Goal: Book appointment/travel/reservation

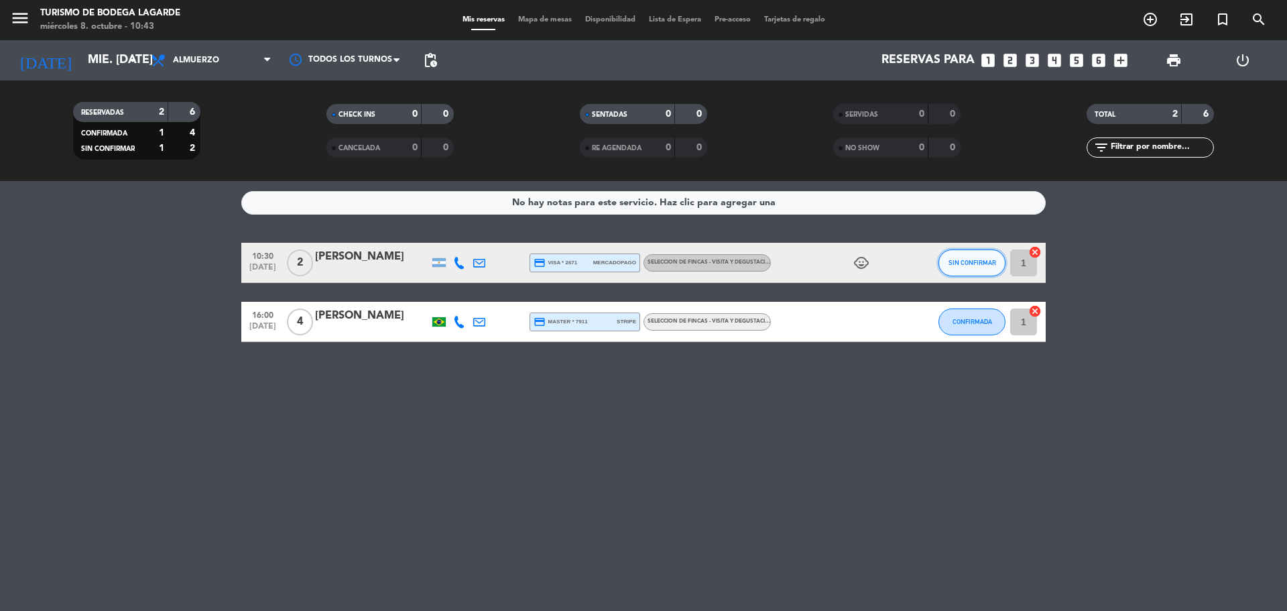
click at [961, 267] on button "SIN CONFIRMAR" at bounding box center [972, 262] width 67 height 27
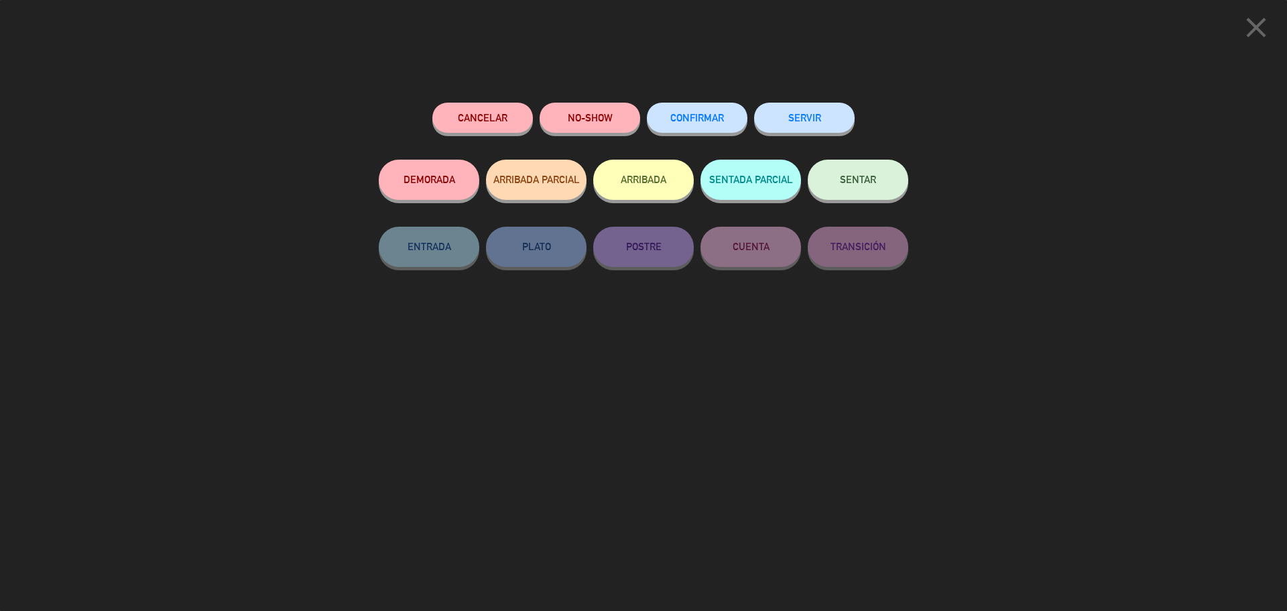
click at [857, 197] on button "SENTAR" at bounding box center [858, 180] width 101 height 40
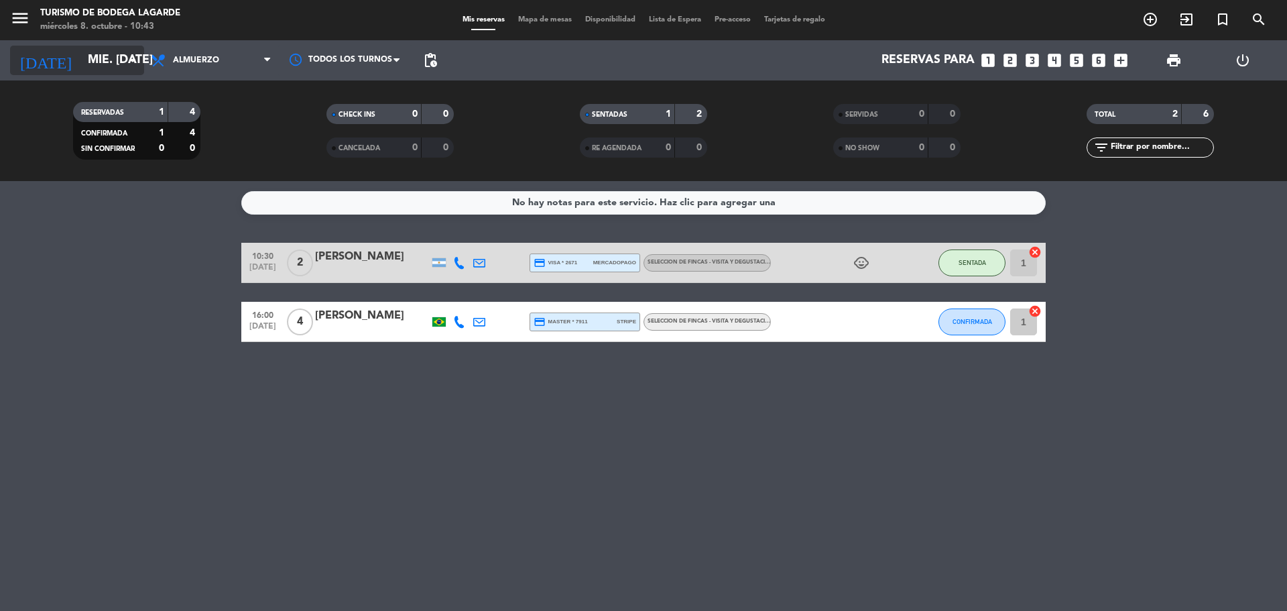
click at [101, 62] on input "mié. [DATE]" at bounding box center [159, 60] width 156 height 27
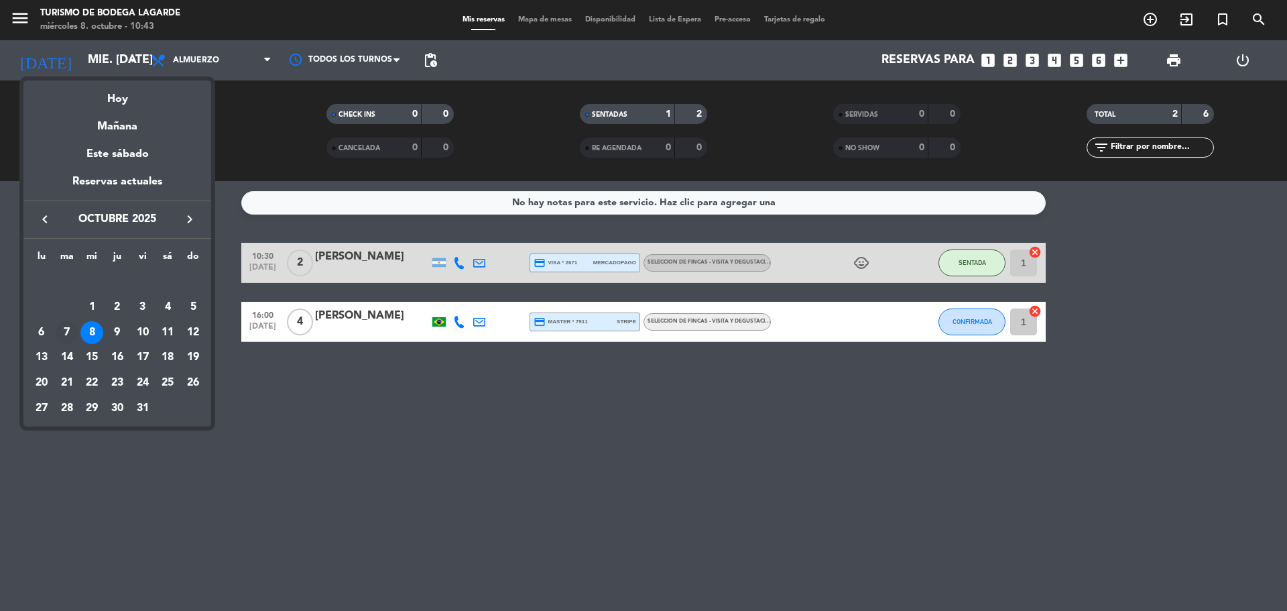
click at [68, 327] on div "7" at bounding box center [67, 332] width 23 height 23
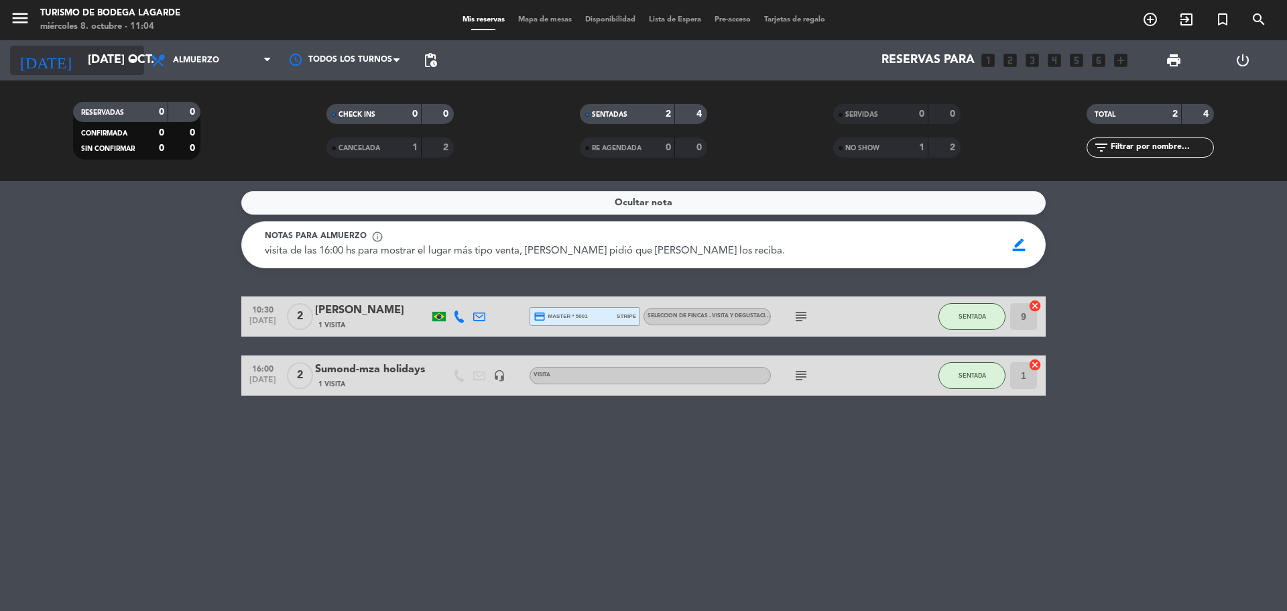
click at [118, 67] on input "[DATE] oct." at bounding box center [159, 60] width 156 height 27
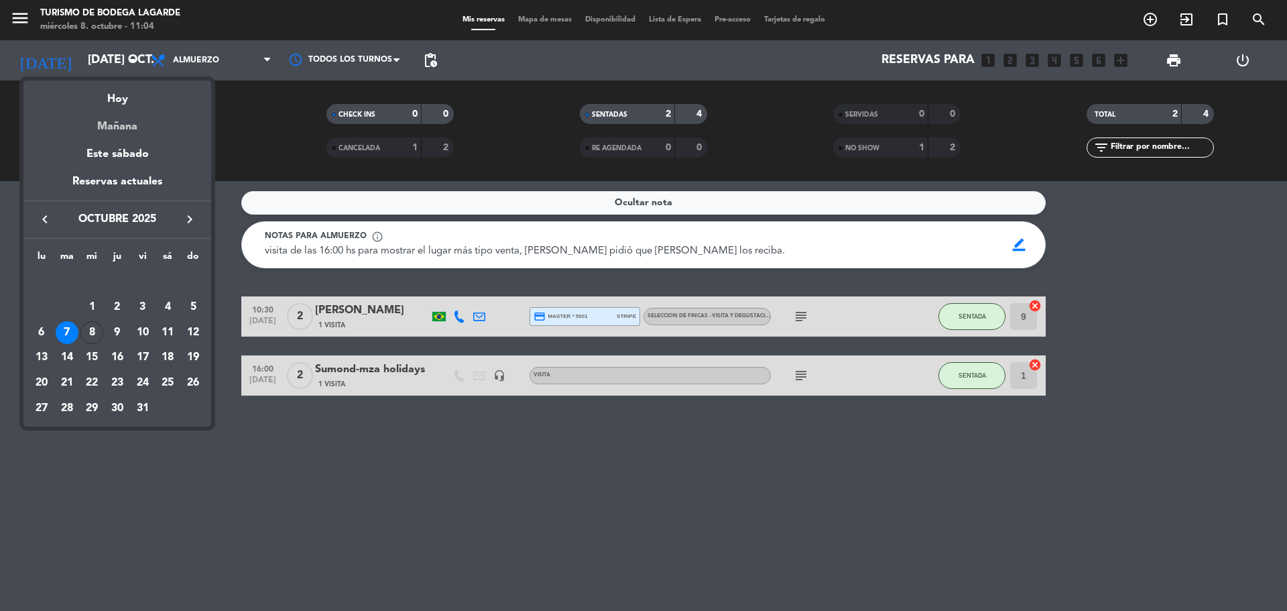
click at [119, 108] on div "Mañana" at bounding box center [117, 121] width 188 height 27
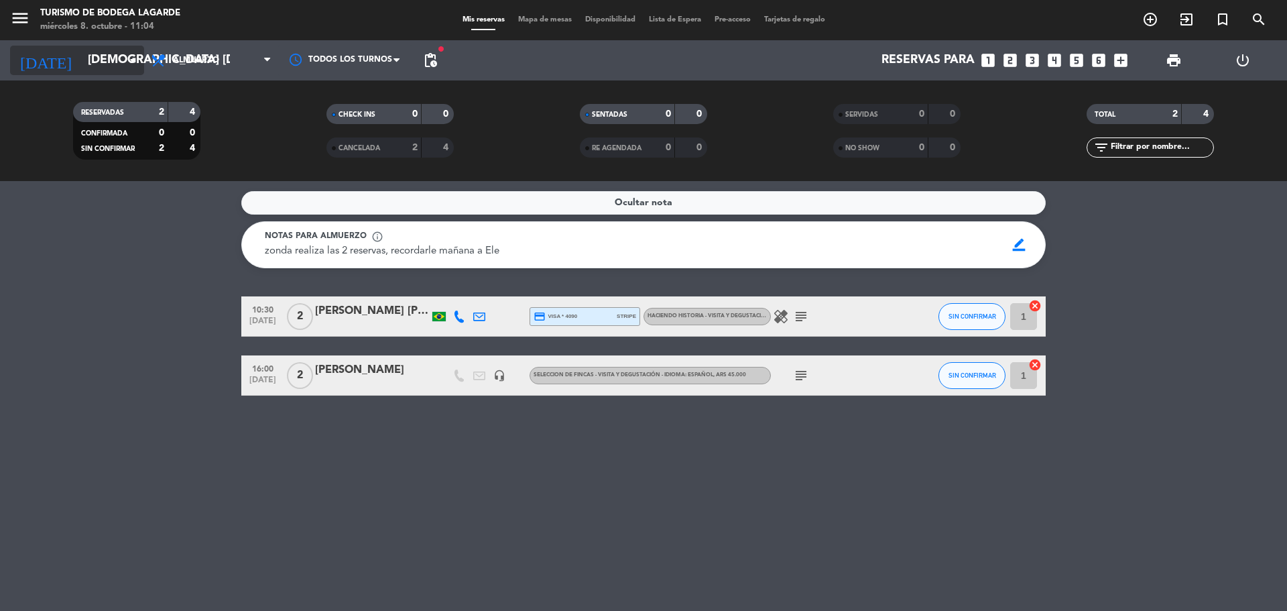
click at [103, 64] on input "[DEMOGRAPHIC_DATA] [DATE]" at bounding box center [159, 60] width 156 height 27
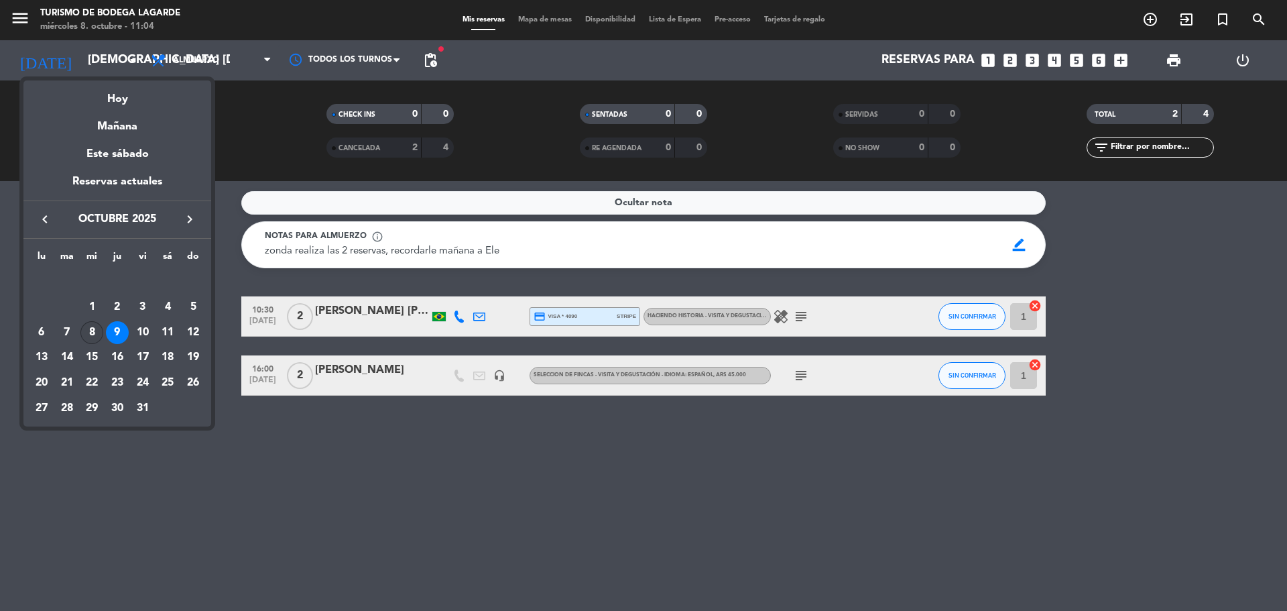
click at [90, 335] on div "8" at bounding box center [91, 332] width 23 height 23
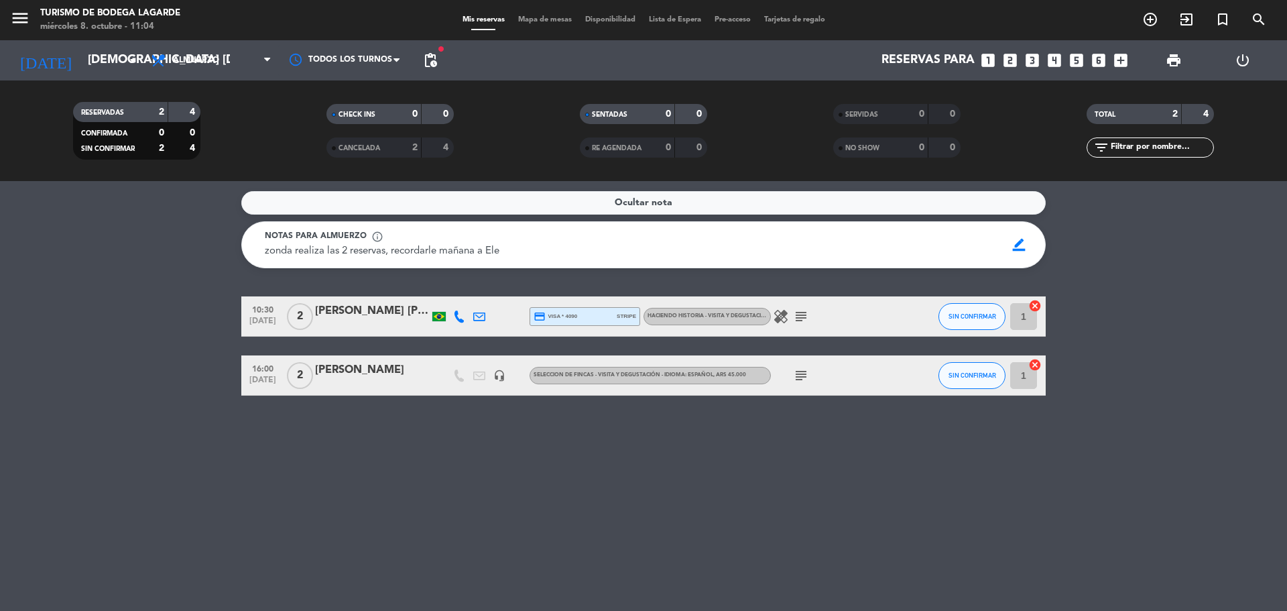
type input "mié. [DATE]"
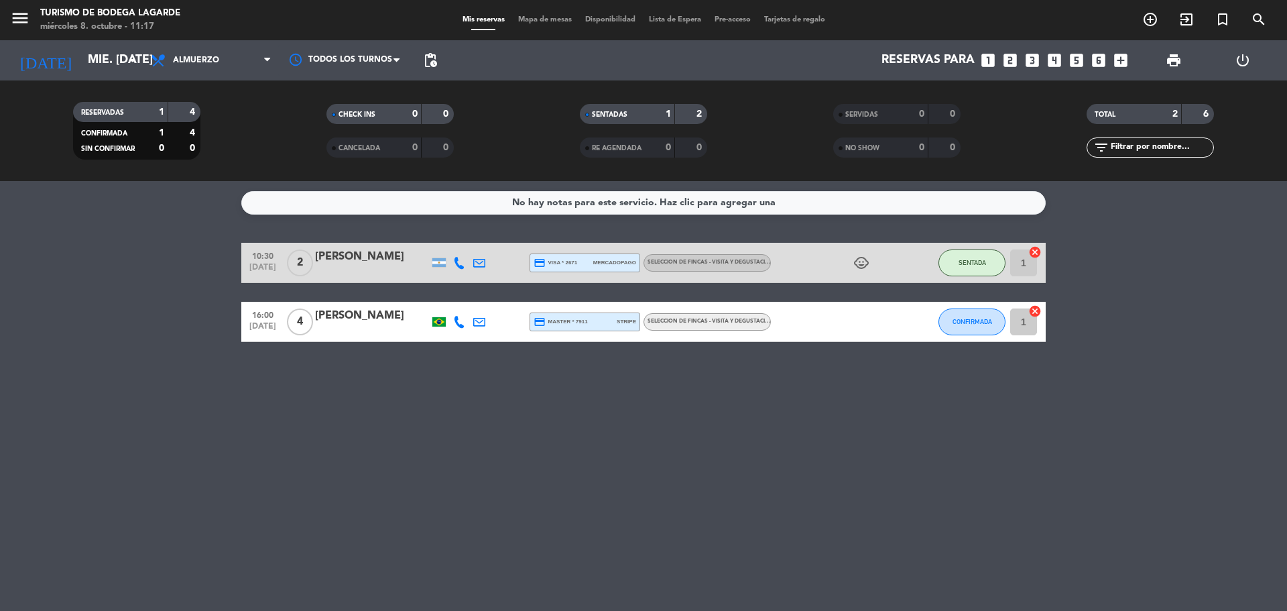
click at [1004, 66] on icon "looks_two" at bounding box center [1010, 60] width 17 height 17
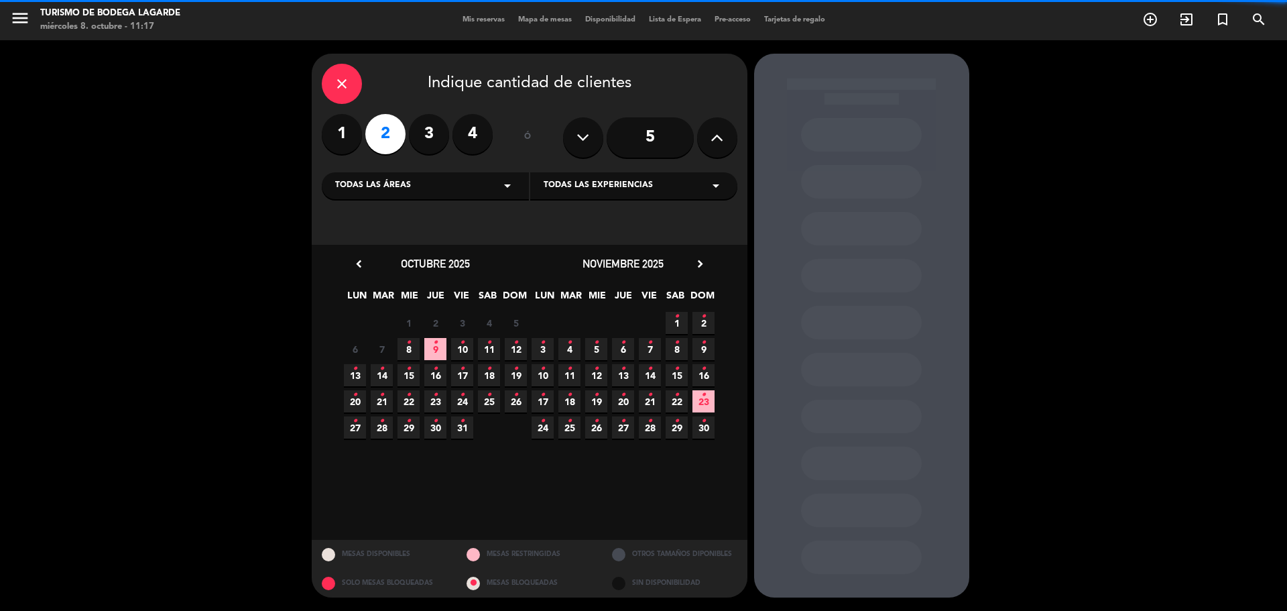
click at [434, 190] on div "Todas las áreas arrow_drop_down" at bounding box center [425, 185] width 207 height 27
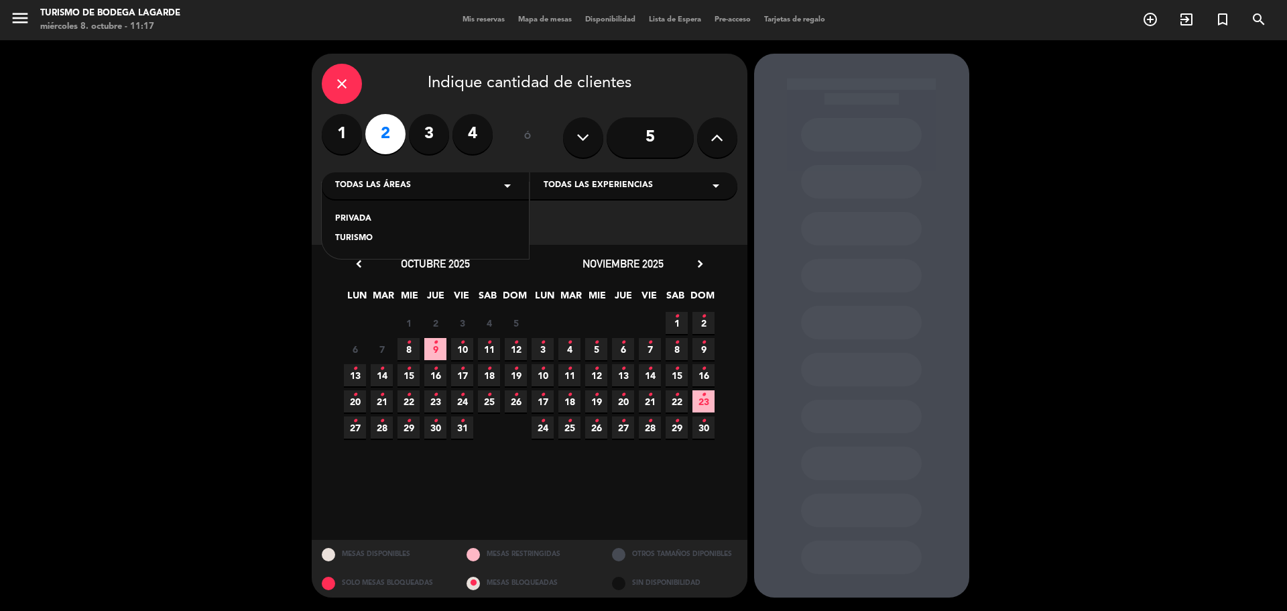
click at [412, 237] on div "TURISMO" at bounding box center [425, 238] width 180 height 13
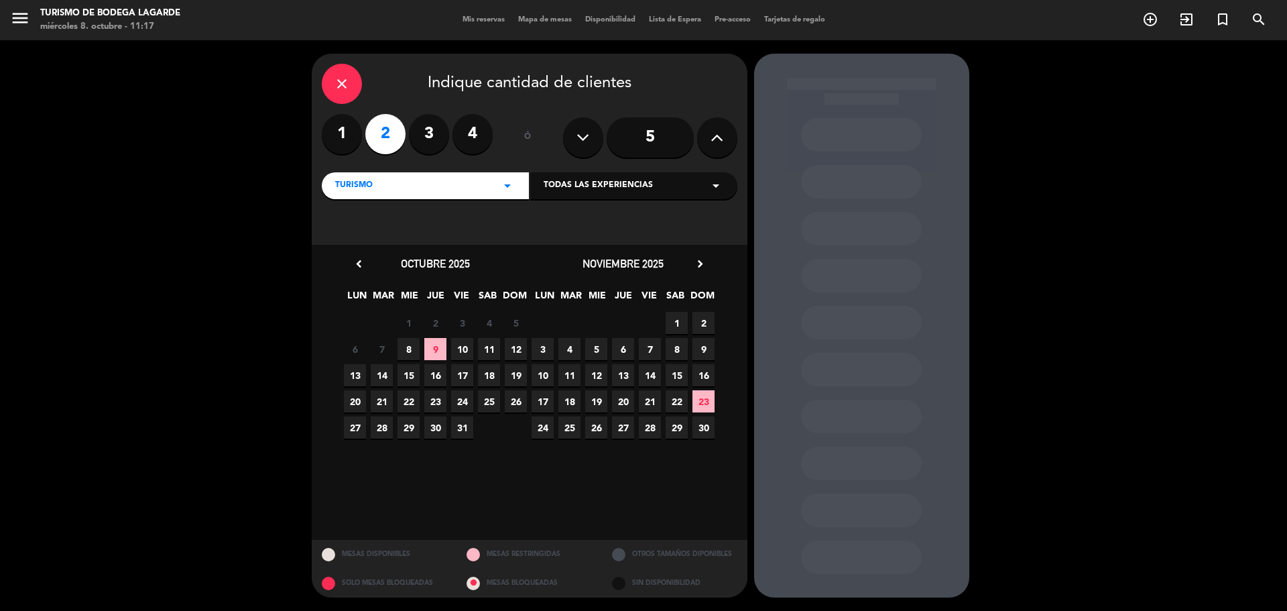
click at [410, 347] on span "8" at bounding box center [409, 349] width 22 height 22
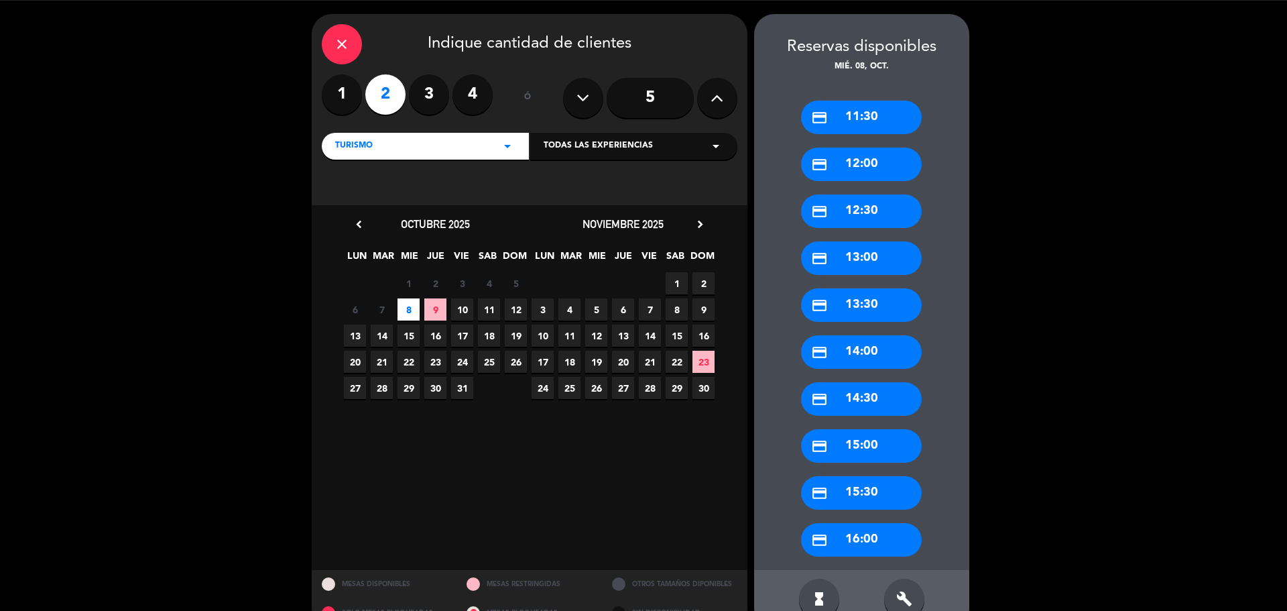
scroll to position [70, 0]
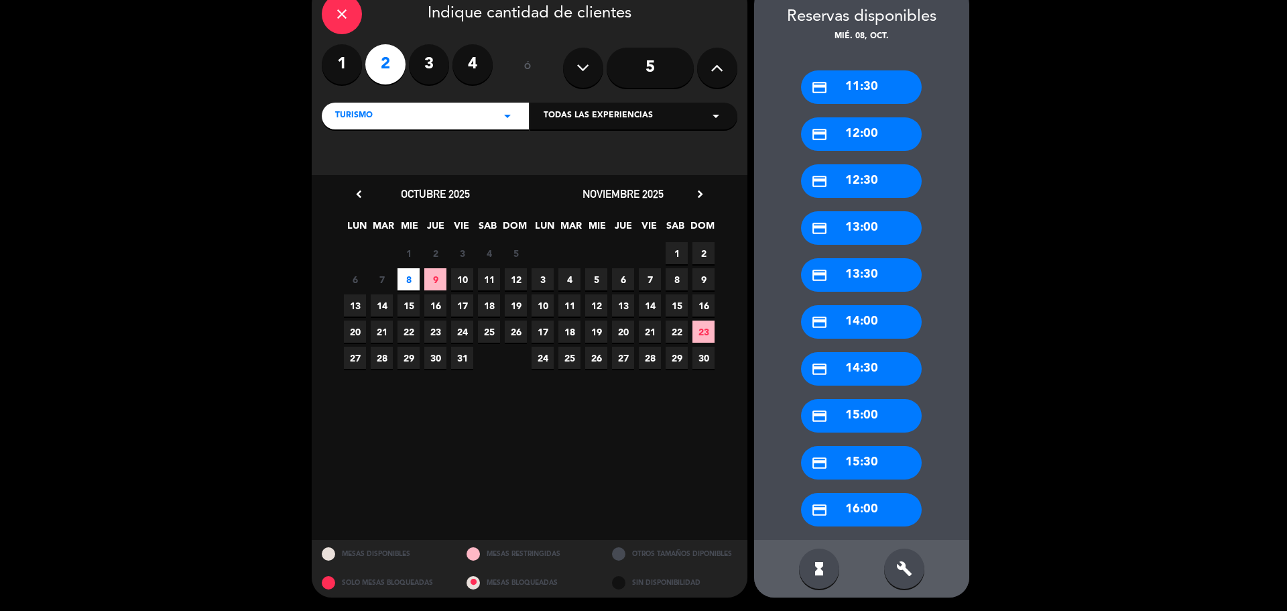
click at [851, 511] on div "credit_card 16:00" at bounding box center [861, 510] width 121 height 34
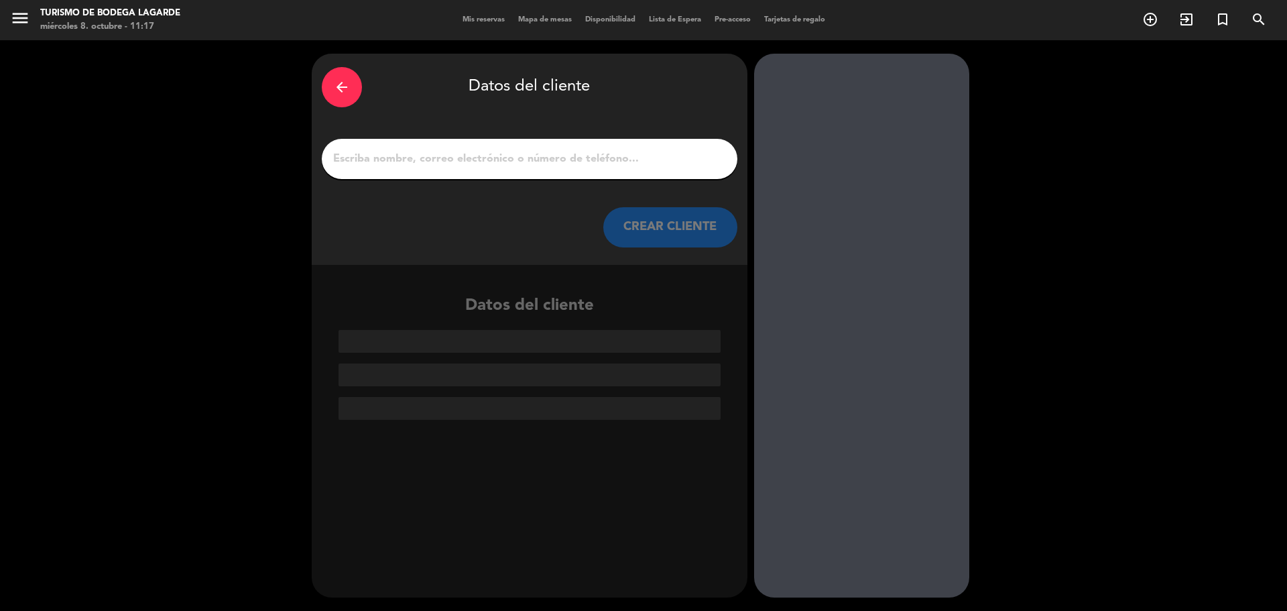
click at [499, 155] on input "1" at bounding box center [530, 159] width 396 height 19
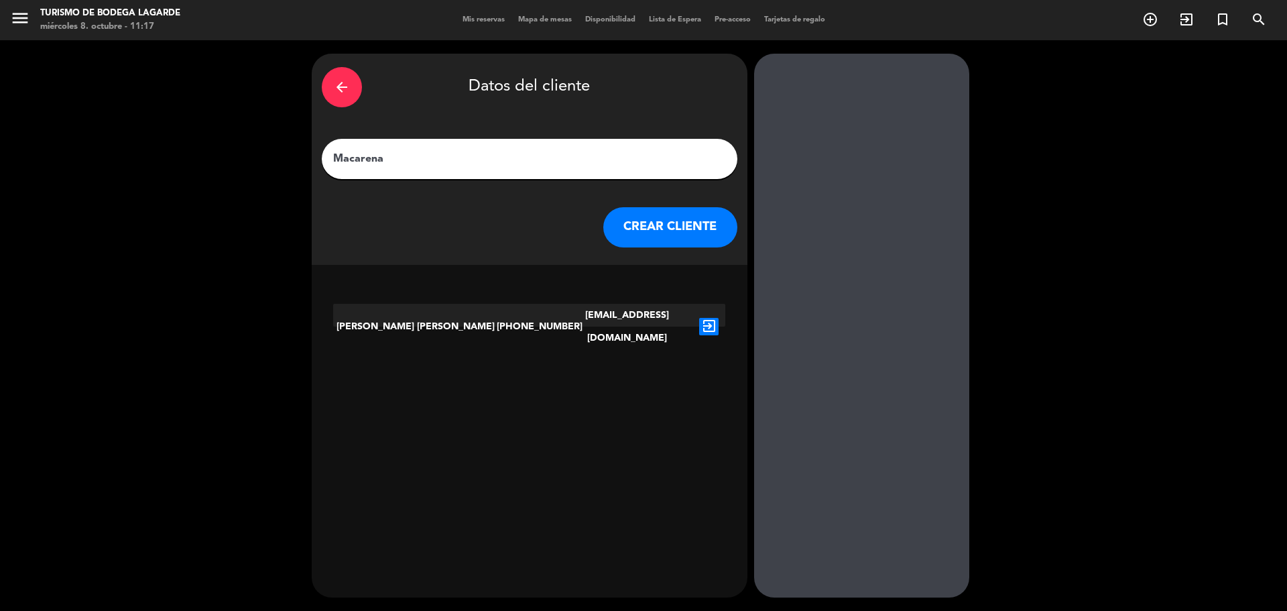
click at [485, 162] on input "Macarena" at bounding box center [530, 159] width 396 height 19
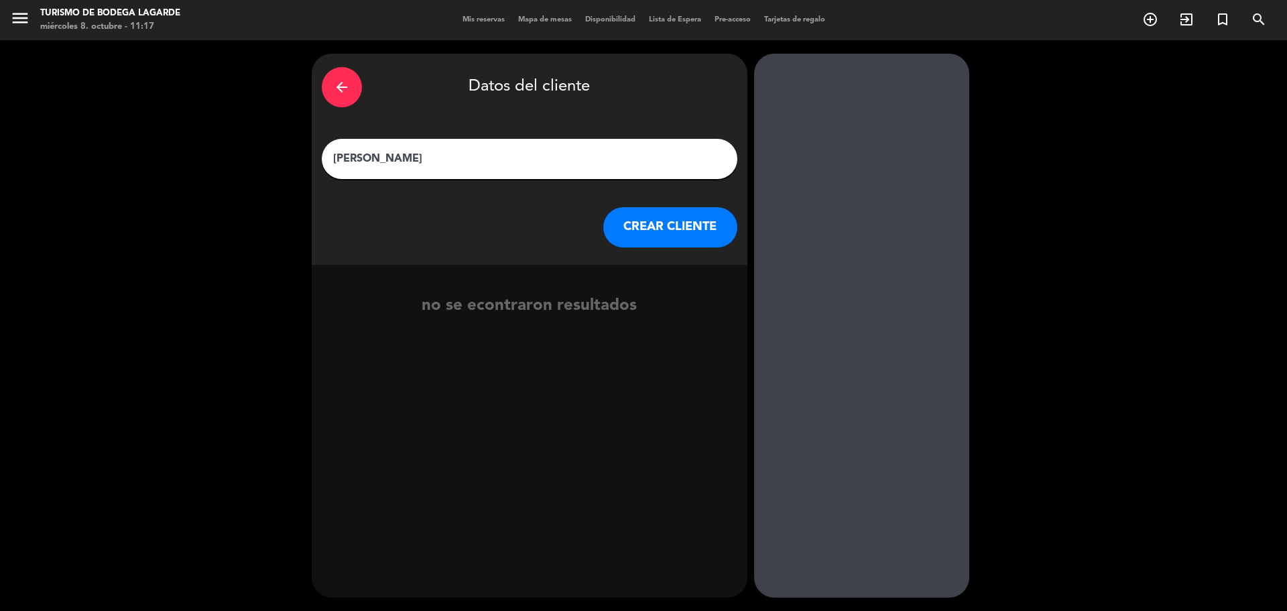
type input "[PERSON_NAME]"
click at [682, 239] on button "CREAR CLIENTE" at bounding box center [670, 227] width 134 height 40
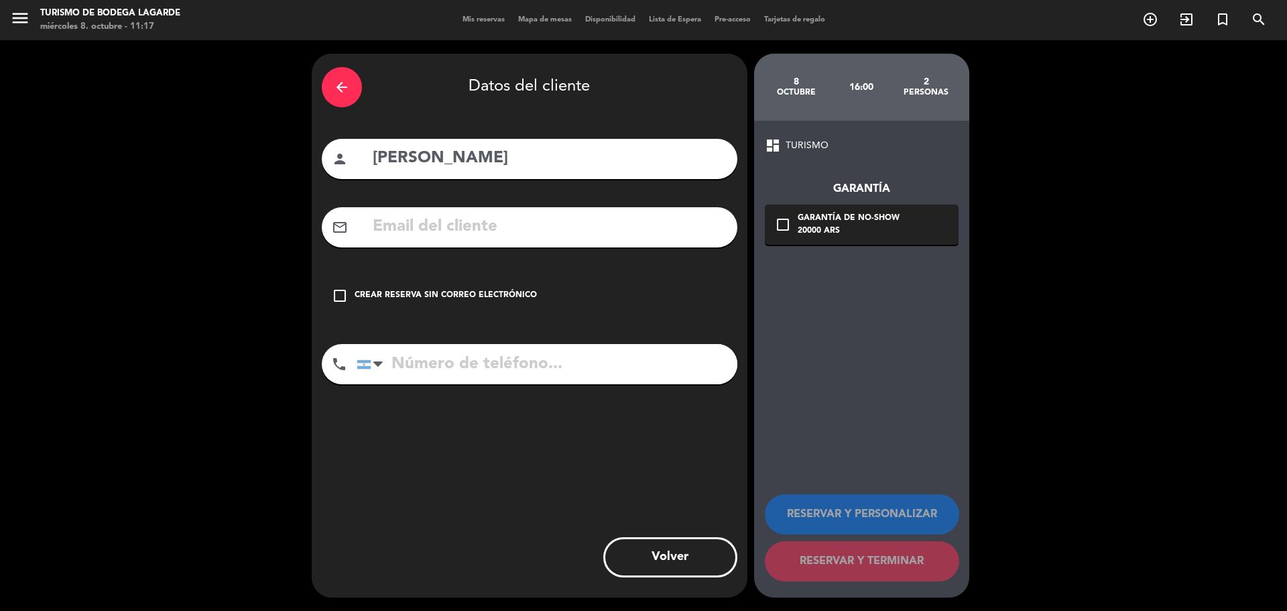
click at [495, 238] on input "text" at bounding box center [549, 226] width 356 height 27
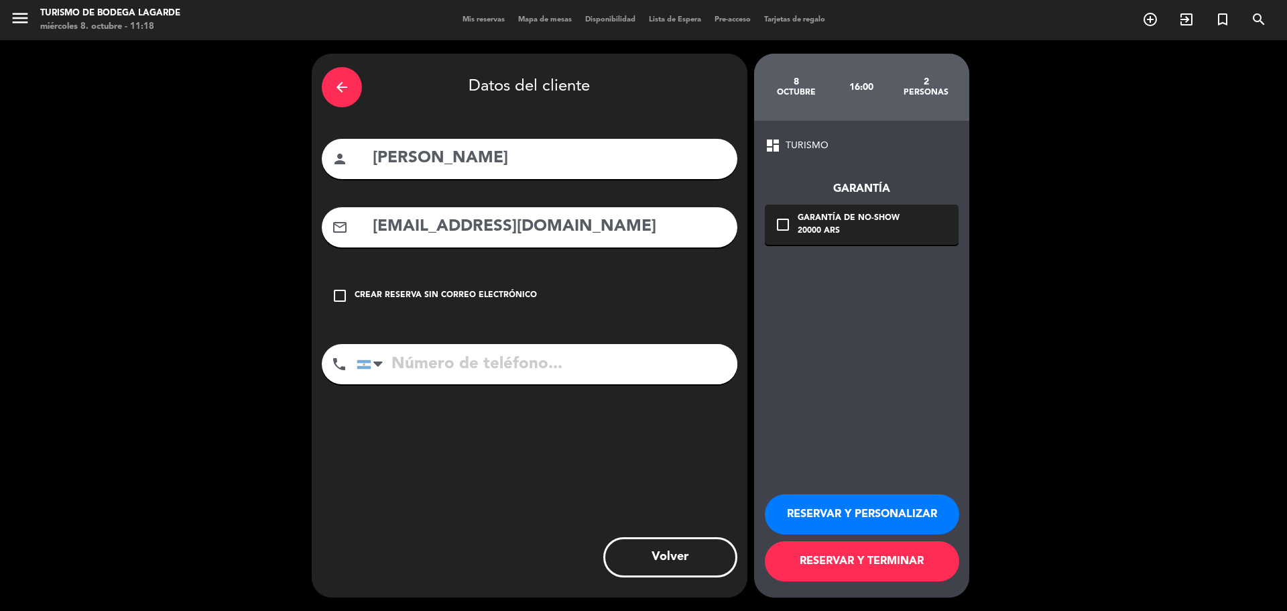
type input "[EMAIL_ADDRESS][DOMAIN_NAME]"
click at [545, 366] on input "tel" at bounding box center [547, 364] width 381 height 40
type input "2612526564"
click at [820, 525] on button "RESERVAR Y PERSONALIZAR" at bounding box center [862, 514] width 194 height 40
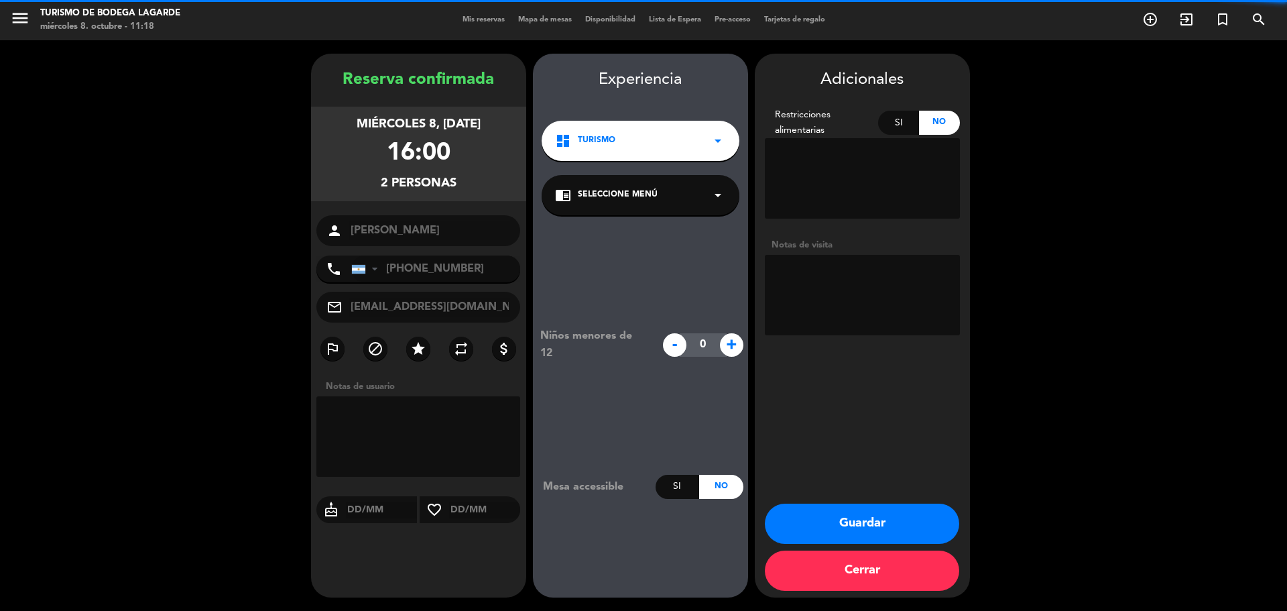
click at [699, 192] on div "chrome_reader_mode Seleccione Menú arrow_drop_down" at bounding box center [641, 195] width 198 height 40
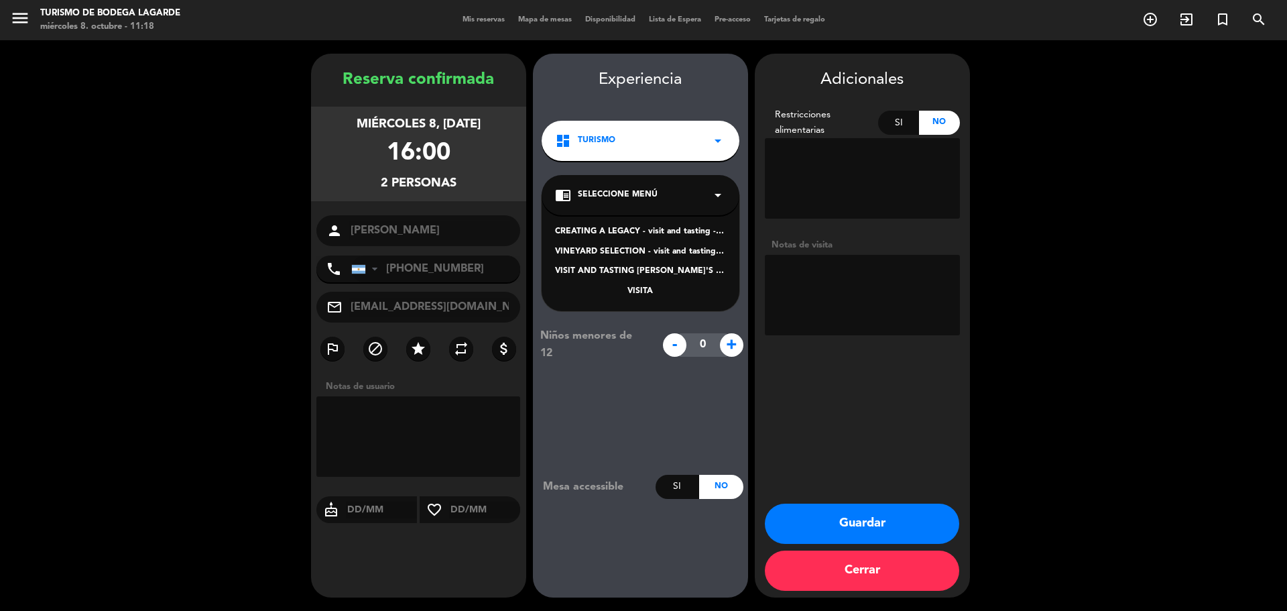
click at [651, 251] on div "VINEYARD SELECTION - visit and tasting - Spanish" at bounding box center [640, 251] width 171 height 13
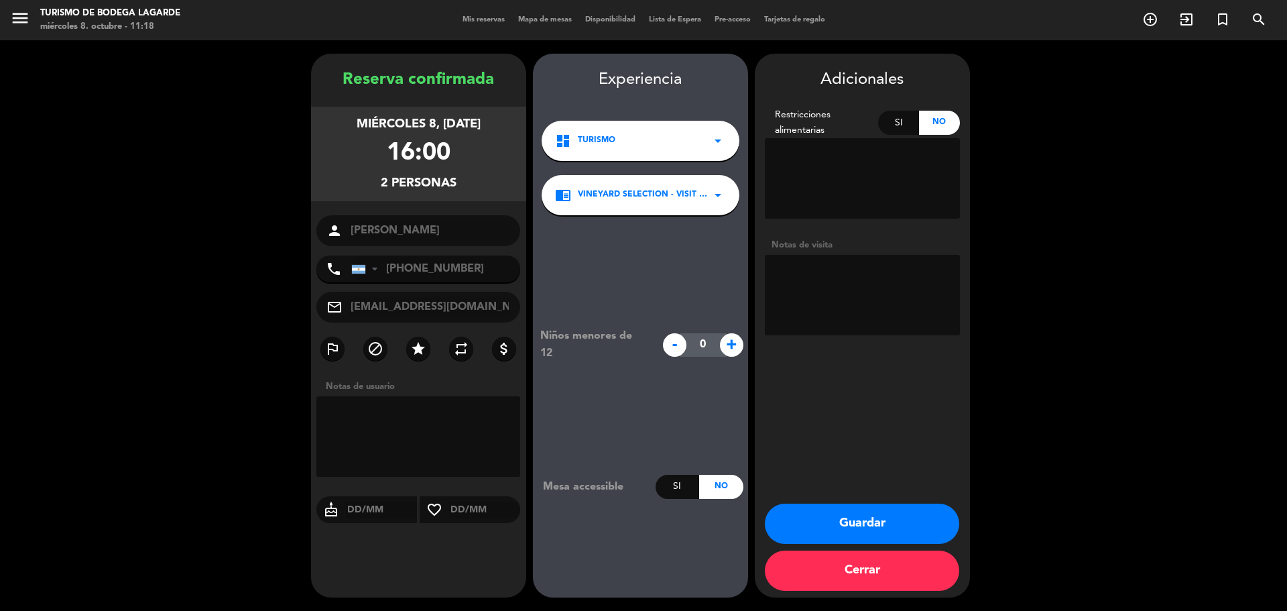
click at [819, 281] on textarea at bounding box center [862, 295] width 195 height 80
type textarea "tel 8/10"
click at [881, 518] on button "Guardar" at bounding box center [862, 523] width 194 height 40
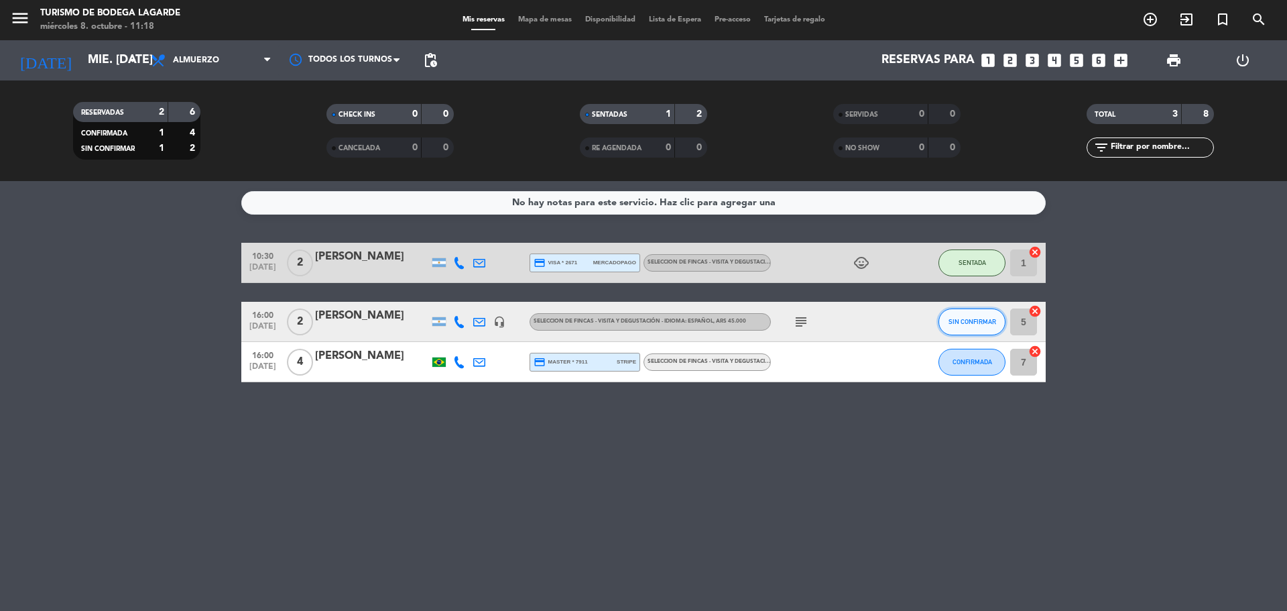
click at [992, 318] on button "SIN CONFIRMAR" at bounding box center [972, 321] width 67 height 27
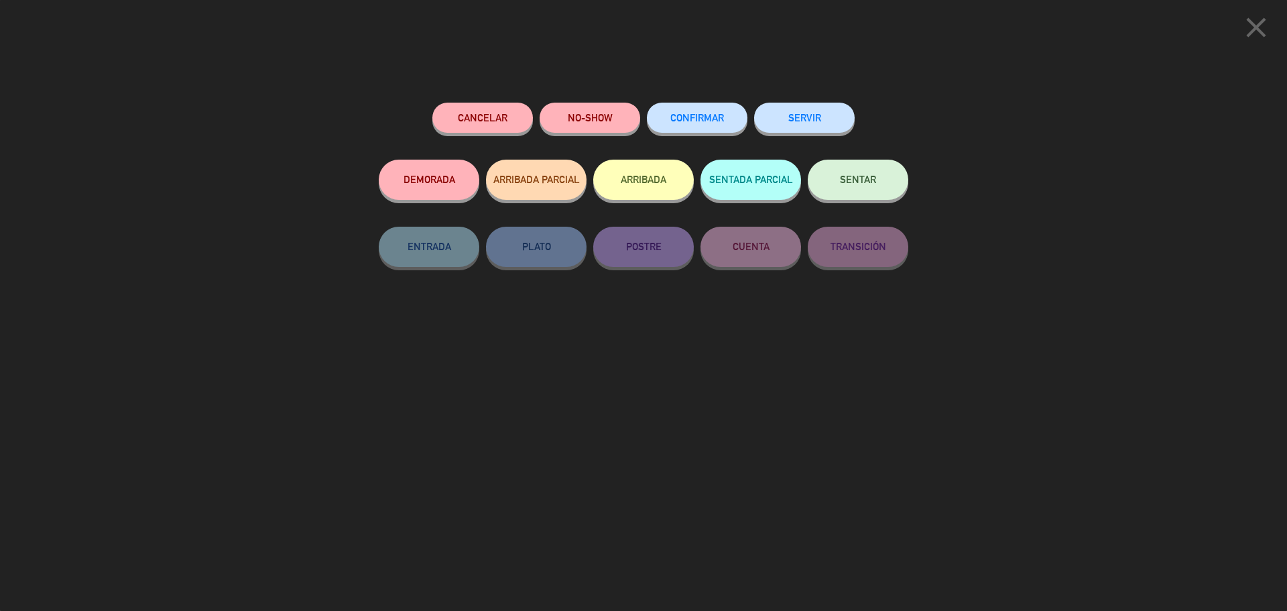
click at [710, 107] on button "CONFIRMAR" at bounding box center [697, 118] width 101 height 30
